Goal: Use online tool/utility: Use online tool/utility

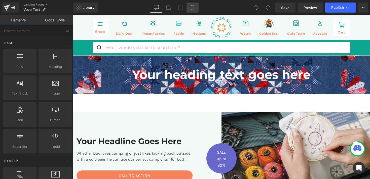
click at [192, 9] on icon at bounding box center [192, 7] width 5 height 5
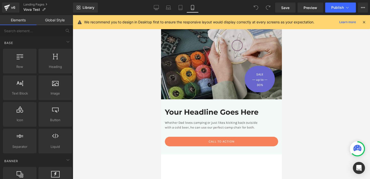
scroll to position [111, 0]
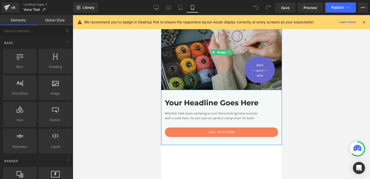
click at [189, 83] on img at bounding box center [221, 53] width 121 height 76
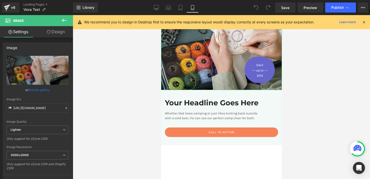
click at [60, 32] on link "Design" at bounding box center [56, 31] width 37 height 11
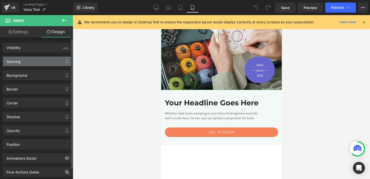
click at [37, 62] on div "Spacing" at bounding box center [37, 62] width 69 height 10
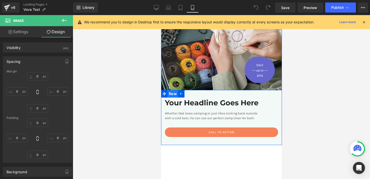
click at [170, 95] on span "Row" at bounding box center [172, 94] width 10 height 8
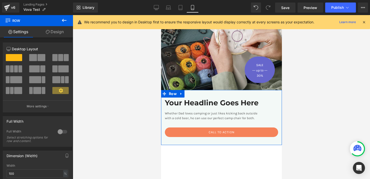
click at [57, 28] on link "Design" at bounding box center [55, 31] width 37 height 11
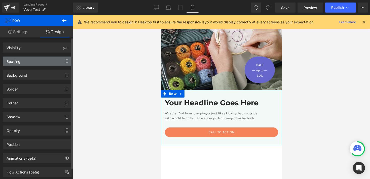
click at [42, 61] on div "Spacing" at bounding box center [37, 62] width 69 height 10
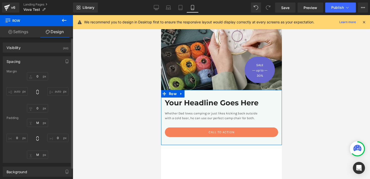
click at [13, 91] on input "auto" at bounding box center [17, 91] width 21 height 8
click at [56, 91] on input "auto" at bounding box center [57, 91] width 21 height 8
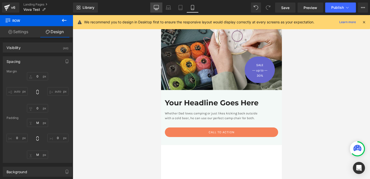
click at [155, 8] on icon at bounding box center [156, 7] width 5 height 5
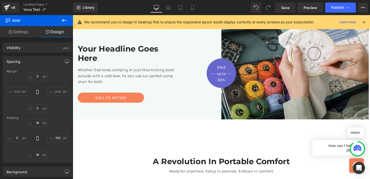
scroll to position [60, 0]
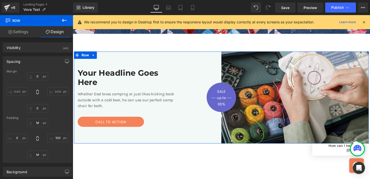
click at [190, 53] on div "Your Headline Goes Here Heading Whether Dad loves camping or just likes kicking…" at bounding box center [149, 99] width 151 height 94
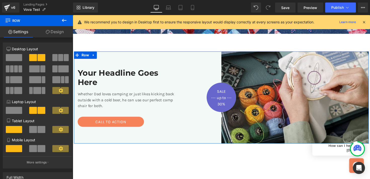
click at [60, 33] on link "Design" at bounding box center [55, 31] width 37 height 11
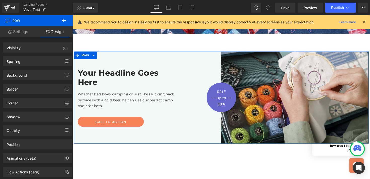
click at [23, 32] on link "Settings" at bounding box center [18, 31] width 37 height 11
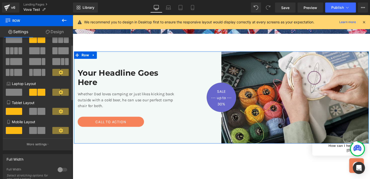
scroll to position [17, 0]
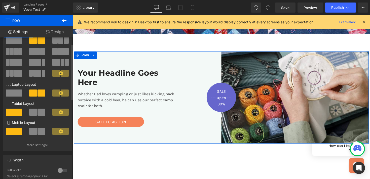
click at [59, 131] on icon at bounding box center [61, 131] width 5 height 5
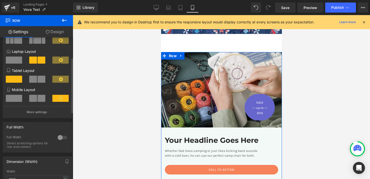
scroll to position [53, 0]
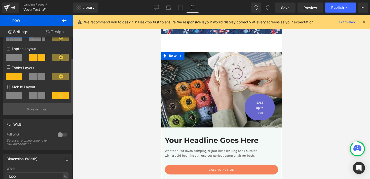
click at [43, 110] on p "More settings" at bounding box center [37, 109] width 20 height 5
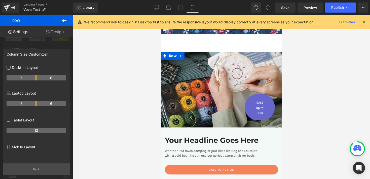
click at [37, 170] on p "Back" at bounding box center [36, 170] width 7 height 4
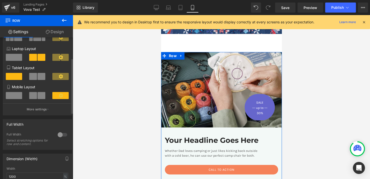
click at [18, 97] on span at bounding box center [14, 95] width 16 height 7
click at [16, 98] on span at bounding box center [14, 95] width 16 height 7
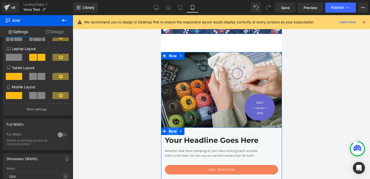
click at [171, 134] on span "Row" at bounding box center [172, 132] width 10 height 8
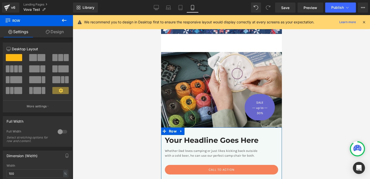
click at [54, 30] on link "Design" at bounding box center [55, 31] width 37 height 11
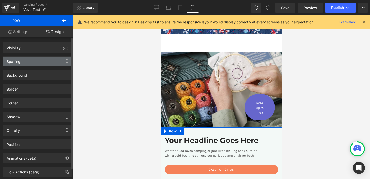
click at [39, 62] on div "Spacing" at bounding box center [37, 62] width 69 height 10
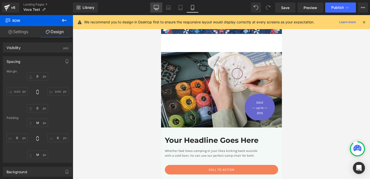
click at [154, 9] on icon at bounding box center [156, 7] width 5 height 5
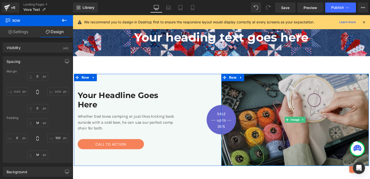
scroll to position [40, 0]
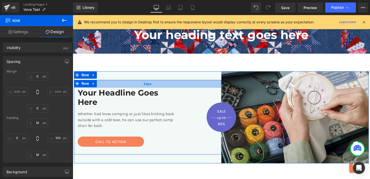
click at [119, 85] on div "32px" at bounding box center [149, 86] width 151 height 8
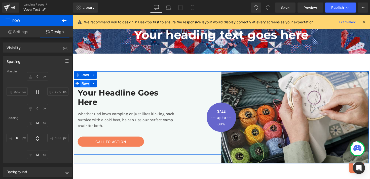
click at [88, 84] on span "Row" at bounding box center [86, 86] width 10 height 8
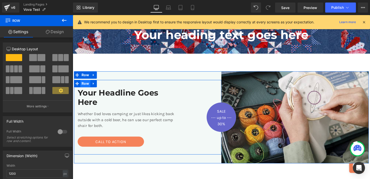
click at [86, 85] on span "Row" at bounding box center [86, 86] width 10 height 8
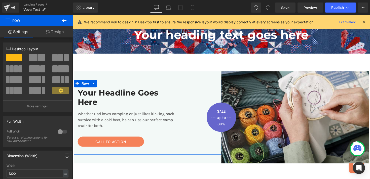
click at [54, 33] on link "Design" at bounding box center [55, 31] width 37 height 11
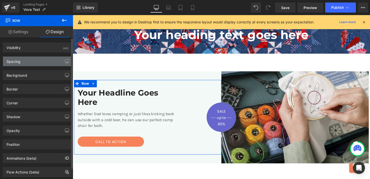
click at [29, 64] on div "Spacing" at bounding box center [37, 62] width 69 height 10
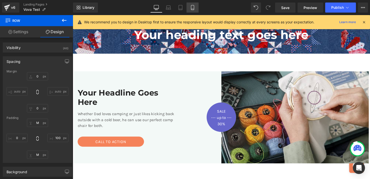
click at [193, 7] on icon at bounding box center [192, 7] width 5 height 5
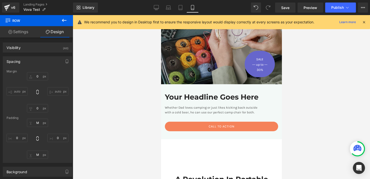
scroll to position [119, 0]
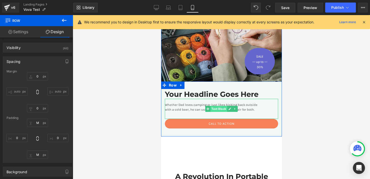
click at [211, 108] on span "Text Block" at bounding box center [218, 109] width 17 height 6
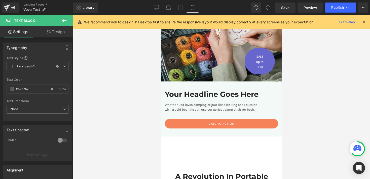
click at [53, 32] on link "Design" at bounding box center [56, 31] width 37 height 11
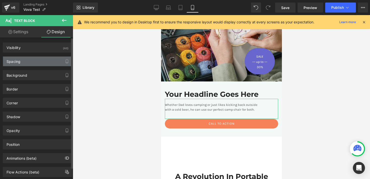
click at [32, 62] on div "Spacing" at bounding box center [37, 62] width 69 height 10
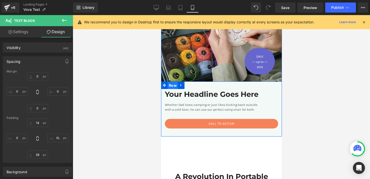
click at [172, 87] on span "Row" at bounding box center [172, 86] width 10 height 8
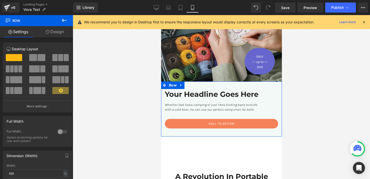
click at [55, 34] on link "Design" at bounding box center [55, 31] width 37 height 11
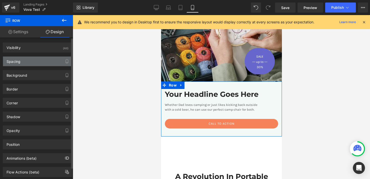
click at [53, 62] on div "Spacing" at bounding box center [37, 62] width 69 height 10
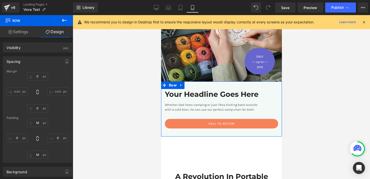
click at [21, 32] on link "Settings" at bounding box center [18, 31] width 37 height 11
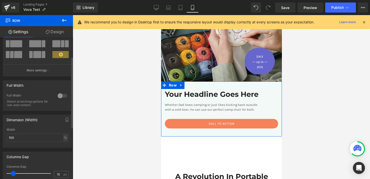
scroll to position [40, 0]
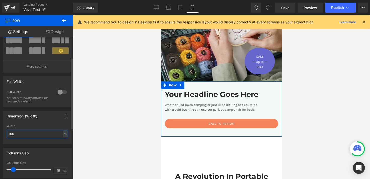
click at [54, 134] on input "100" at bounding box center [38, 134] width 62 height 8
click at [63, 134] on div "%" at bounding box center [65, 134] width 5 height 7
click at [64, 149] on li "px" at bounding box center [65, 149] width 6 height 7
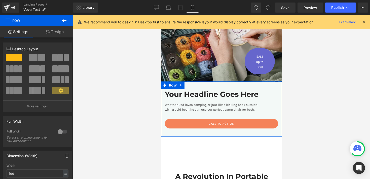
click at [57, 32] on link "Design" at bounding box center [55, 31] width 37 height 11
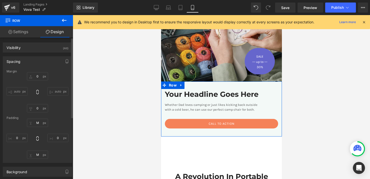
click at [18, 91] on input "auto" at bounding box center [17, 91] width 21 height 8
click at [35, 62] on div "Spacing" at bounding box center [37, 62] width 69 height 10
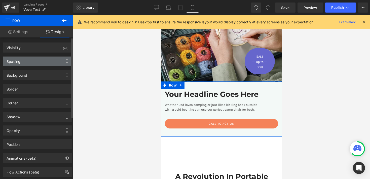
click at [35, 62] on div "Spacing" at bounding box center [37, 62] width 69 height 10
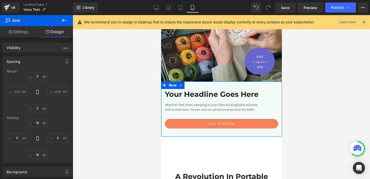
click at [25, 34] on link "Settings" at bounding box center [18, 31] width 37 height 11
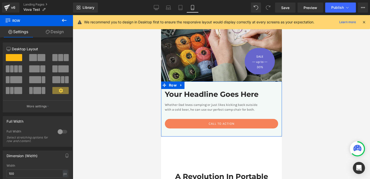
click at [51, 31] on link "Design" at bounding box center [55, 31] width 37 height 11
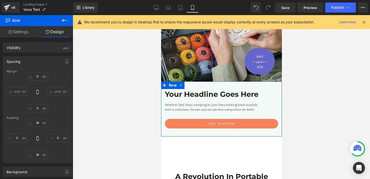
click at [29, 29] on link "Settings" at bounding box center [18, 31] width 37 height 11
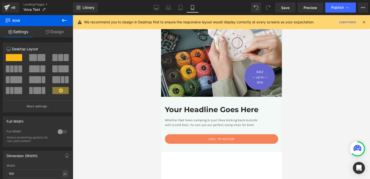
scroll to position [103, 0]
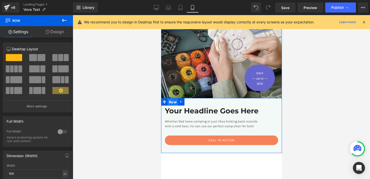
click at [173, 103] on span "Row" at bounding box center [172, 102] width 10 height 8
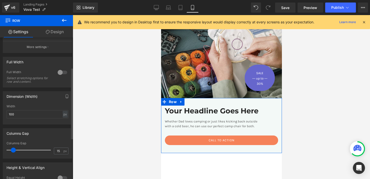
scroll to position [59, 0]
click at [63, 115] on div "px" at bounding box center [65, 115] width 5 height 7
click at [64, 121] on li "%" at bounding box center [65, 122] width 6 height 7
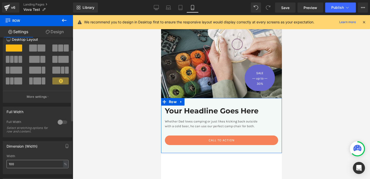
scroll to position [0, 0]
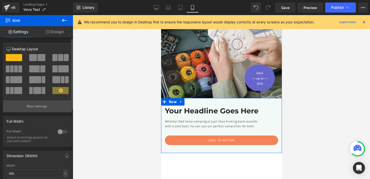
click at [40, 104] on button "More settings" at bounding box center [37, 106] width 69 height 12
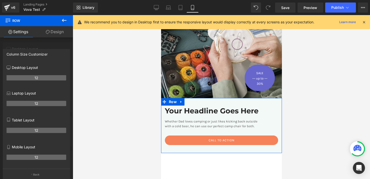
click at [49, 32] on icon at bounding box center [48, 32] width 4 height 4
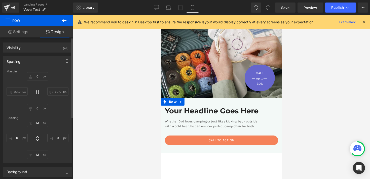
click at [18, 91] on input "auto" at bounding box center [17, 91] width 21 height 8
click at [173, 102] on span "Row" at bounding box center [172, 102] width 10 height 8
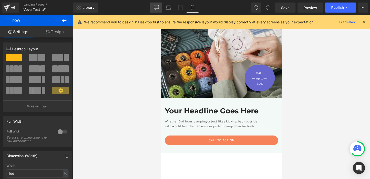
click at [156, 8] on icon at bounding box center [156, 7] width 5 height 5
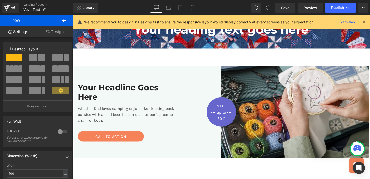
scroll to position [55, 0]
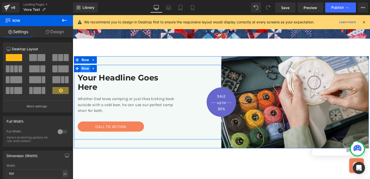
click at [84, 71] on span "Row" at bounding box center [86, 70] width 10 height 8
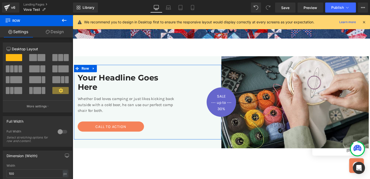
click at [57, 31] on link "Design" at bounding box center [55, 31] width 37 height 11
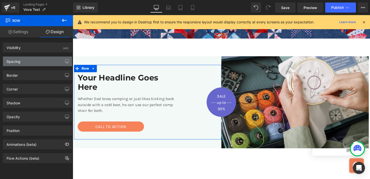
click at [33, 62] on div "Spacing" at bounding box center [37, 62] width 69 height 10
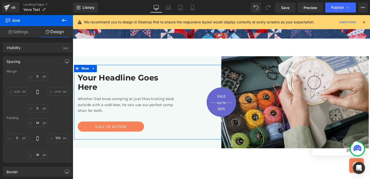
click at [16, 91] on input "auto" at bounding box center [17, 91] width 21 height 8
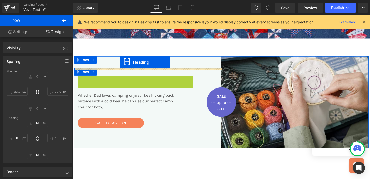
drag, startPoint x: 123, startPoint y: 84, endPoint x: 121, endPoint y: 63, distance: 20.5
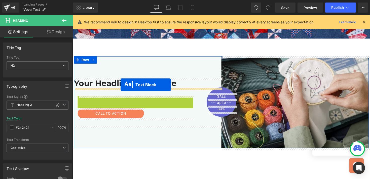
drag, startPoint x: 123, startPoint y: 104, endPoint x: 122, endPoint y: 86, distance: 17.4
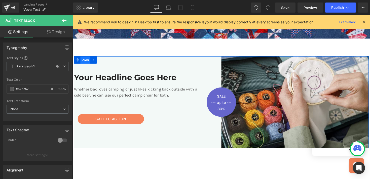
click at [86, 61] on span "Row" at bounding box center [86, 62] width 10 height 8
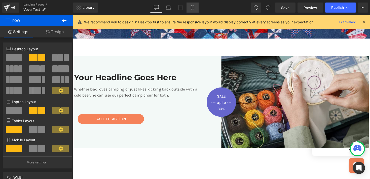
click at [192, 6] on icon at bounding box center [192, 7] width 5 height 5
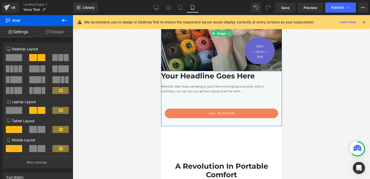
scroll to position [132, 0]
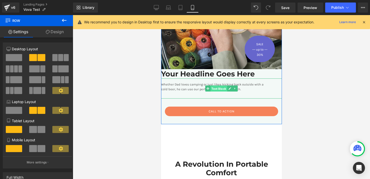
click at [211, 88] on span "Text Block" at bounding box center [218, 89] width 17 height 6
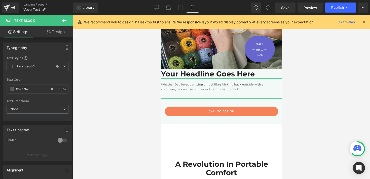
click at [56, 34] on link "Design" at bounding box center [56, 31] width 37 height 11
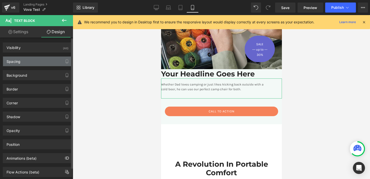
click at [25, 64] on div "Spacing" at bounding box center [37, 62] width 69 height 10
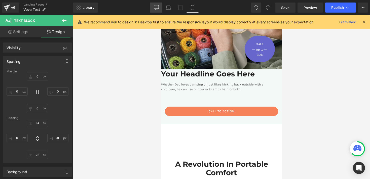
click at [155, 6] on icon at bounding box center [156, 7] width 5 height 5
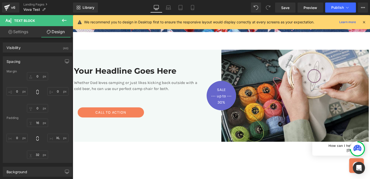
scroll to position [60, 0]
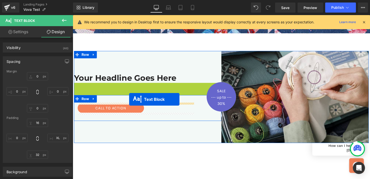
drag, startPoint x: 135, startPoint y: 91, endPoint x: 130, endPoint y: 101, distance: 11.5
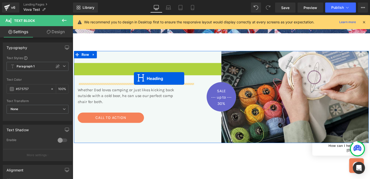
drag, startPoint x: 136, startPoint y: 70, endPoint x: 135, endPoint y: 80, distance: 9.9
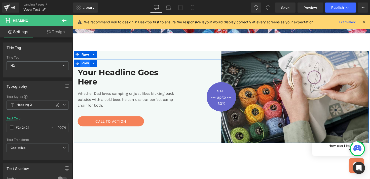
click at [85, 65] on span "Row" at bounding box center [86, 65] width 10 height 8
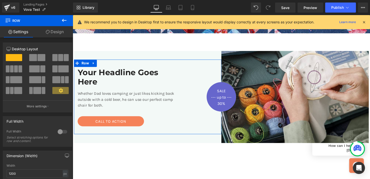
scroll to position [8, 0]
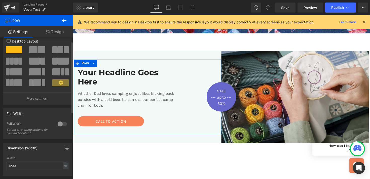
click at [59, 123] on div at bounding box center [62, 124] width 12 height 8
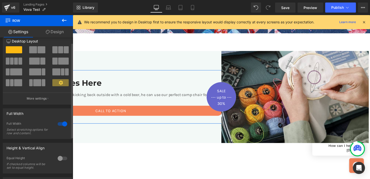
click at [59, 123] on div at bounding box center [62, 124] width 12 height 8
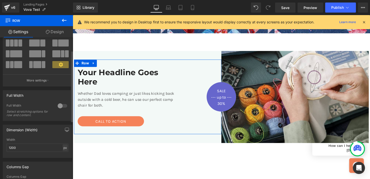
scroll to position [26, 0]
click at [63, 147] on div "px" at bounding box center [65, 147] width 5 height 7
click at [64, 156] on li "%" at bounding box center [65, 155] width 6 height 7
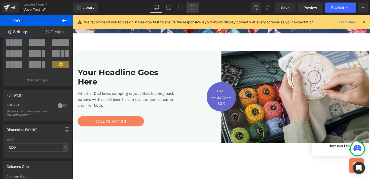
click at [190, 10] on icon at bounding box center [192, 7] width 5 height 5
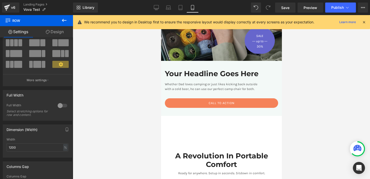
scroll to position [140, 0]
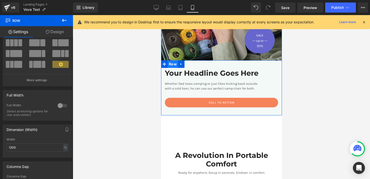
click at [176, 67] on span "Row" at bounding box center [172, 64] width 10 height 8
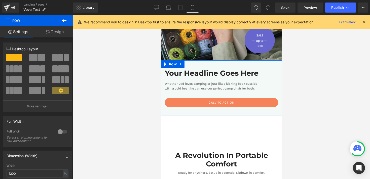
click at [52, 32] on link "Design" at bounding box center [55, 31] width 37 height 11
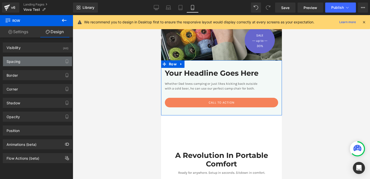
click at [45, 60] on div "Spacing" at bounding box center [37, 62] width 69 height 10
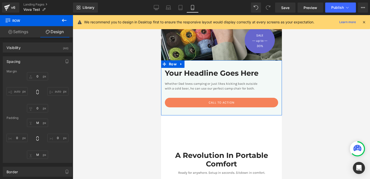
click at [25, 32] on link "Settings" at bounding box center [18, 31] width 37 height 11
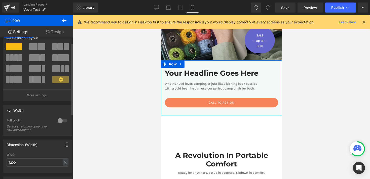
scroll to position [31, 0]
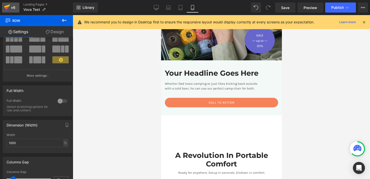
click at [13, 9] on div "v6" at bounding box center [13, 7] width 6 height 7
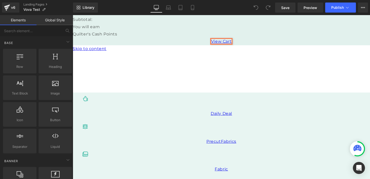
scroll to position [90, 0]
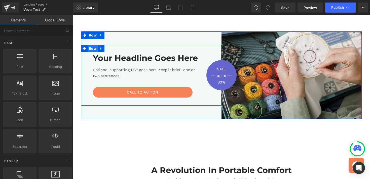
click at [90, 49] on span "Row" at bounding box center [93, 49] width 10 height 8
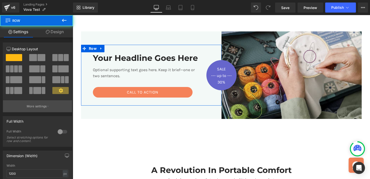
scroll to position [35, 0]
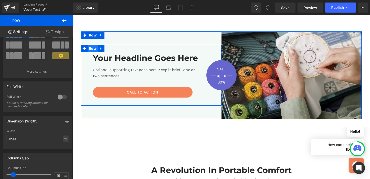
click at [93, 49] on span "Row" at bounding box center [93, 49] width 10 height 8
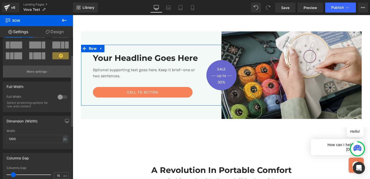
scroll to position [0, 0]
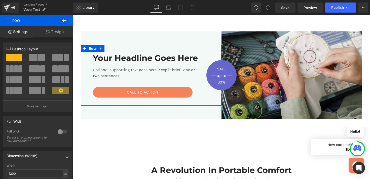
click at [54, 33] on link "Design" at bounding box center [55, 31] width 37 height 11
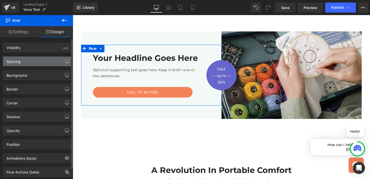
click at [32, 62] on div "Spacing" at bounding box center [37, 62] width 69 height 10
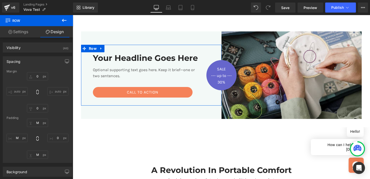
click at [25, 30] on link "Settings" at bounding box center [18, 31] width 37 height 11
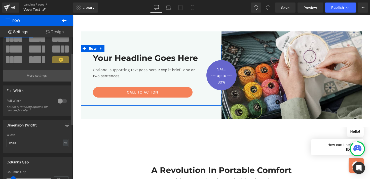
scroll to position [31, 0]
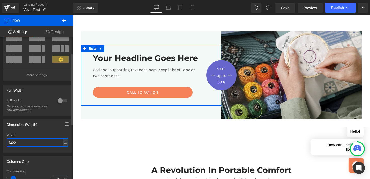
click at [45, 144] on input "1200" at bounding box center [38, 142] width 62 height 8
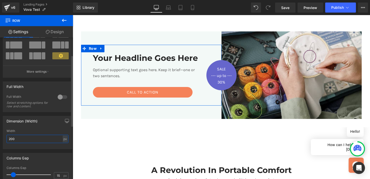
click at [24, 138] on input "200" at bounding box center [38, 139] width 62 height 8
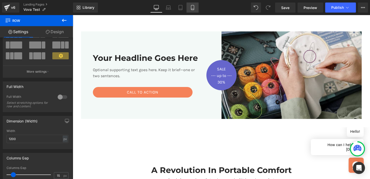
click at [196, 5] on link "Mobile" at bounding box center [193, 8] width 12 height 10
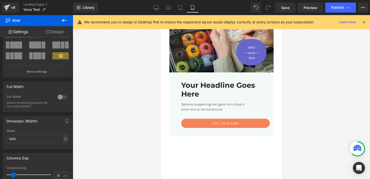
scroll to position [129, 0]
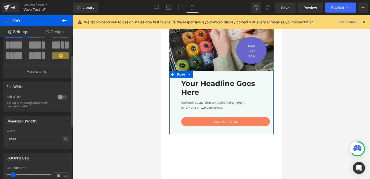
click at [64, 138] on div "%" at bounding box center [65, 139] width 5 height 7
click at [63, 154] on li "px" at bounding box center [65, 154] width 6 height 7
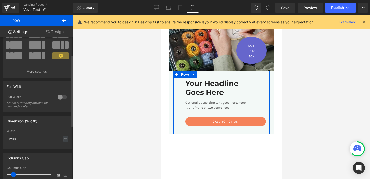
scroll to position [0, 0]
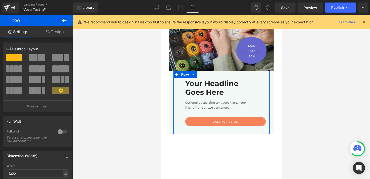
click at [56, 34] on link "Design" at bounding box center [55, 31] width 37 height 11
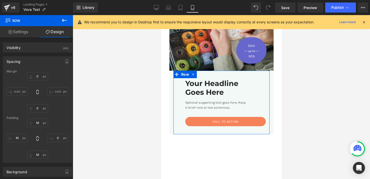
click at [21, 31] on link "Settings" at bounding box center [18, 31] width 37 height 11
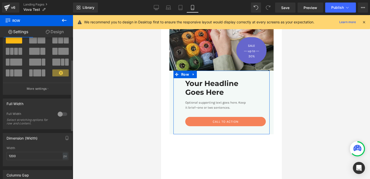
scroll to position [44, 0]
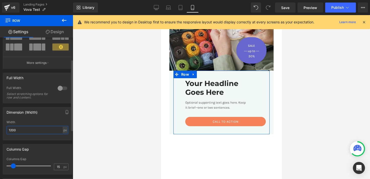
click at [25, 132] on input "1200" at bounding box center [38, 130] width 62 height 8
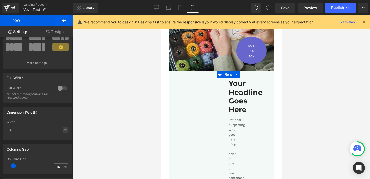
click at [55, 30] on link "Design" at bounding box center [55, 31] width 37 height 11
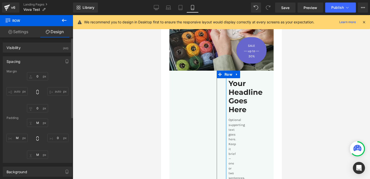
click at [13, 95] on input "auto" at bounding box center [17, 91] width 21 height 8
click at [13, 92] on input "auto" at bounding box center [17, 91] width 21 height 8
click at [24, 33] on link "Settings" at bounding box center [18, 31] width 37 height 11
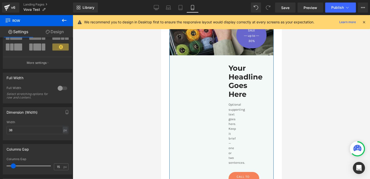
scroll to position [142, 0]
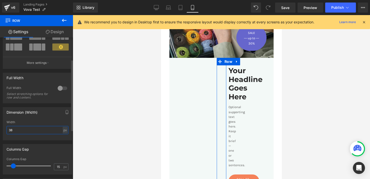
click at [34, 131] on input "38" at bounding box center [38, 130] width 62 height 8
click at [47, 131] on input "38" at bounding box center [38, 130] width 62 height 8
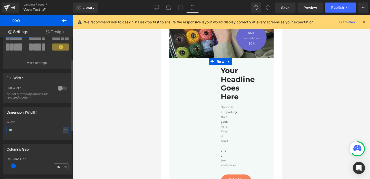
type input "1"
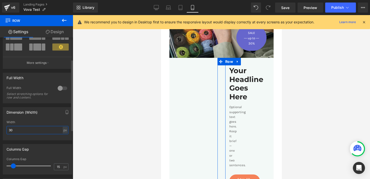
type input "3"
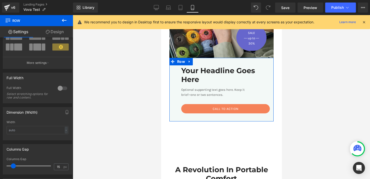
click at [55, 31] on link "Design" at bounding box center [55, 31] width 37 height 11
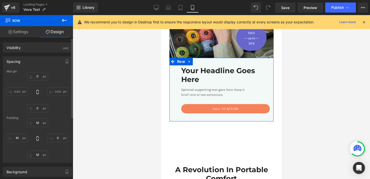
click at [19, 93] on input "auto" at bounding box center [17, 91] width 21 height 8
click at [26, 34] on link "Settings" at bounding box center [18, 31] width 37 height 11
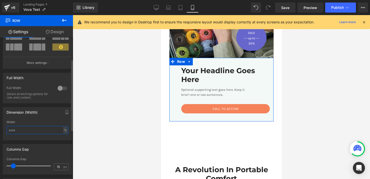
click at [33, 132] on input "text" at bounding box center [38, 130] width 62 height 8
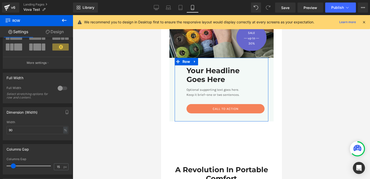
click at [58, 33] on link "Design" at bounding box center [55, 31] width 37 height 11
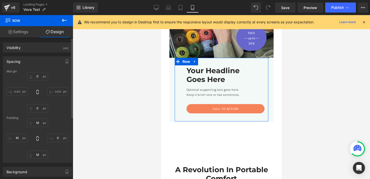
click at [18, 90] on input "auto" at bounding box center [17, 91] width 21 height 8
click at [23, 32] on link "Settings" at bounding box center [18, 31] width 37 height 11
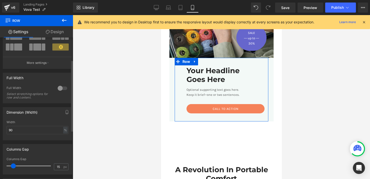
scroll to position [47, 0]
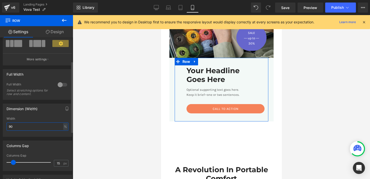
click at [23, 129] on input "90" at bounding box center [38, 127] width 62 height 8
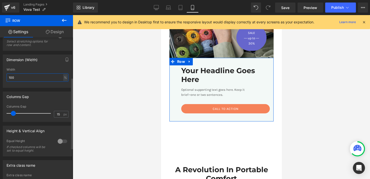
scroll to position [69, 0]
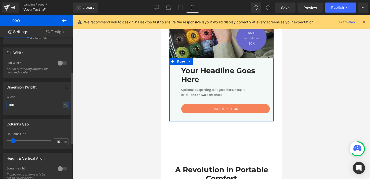
type input "100"
click at [14, 140] on span at bounding box center [13, 140] width 5 height 5
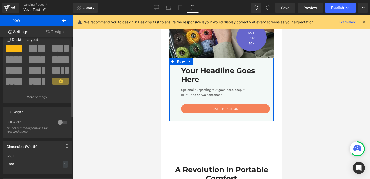
scroll to position [0, 0]
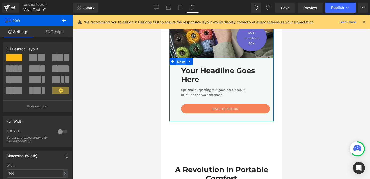
click at [180, 61] on span "Row" at bounding box center [181, 62] width 10 height 8
